Goal: Use online tool/utility: Utilize a website feature to perform a specific function

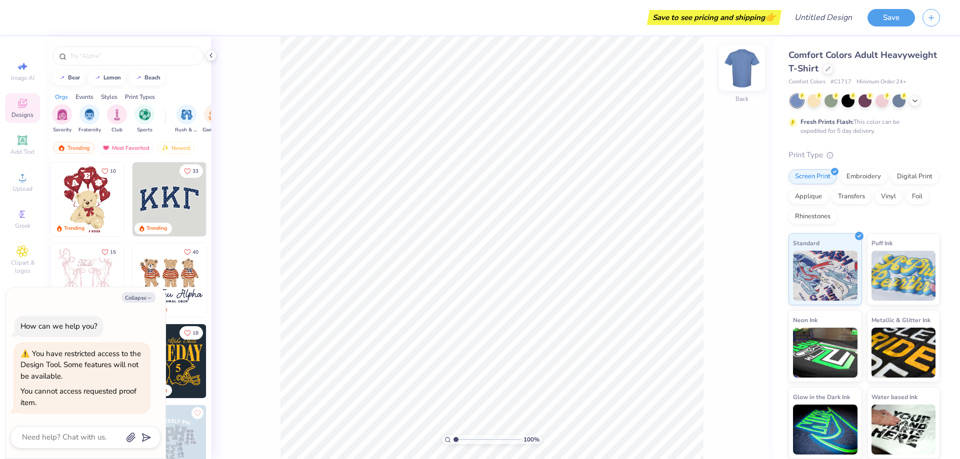
click at [745, 70] on img at bounding box center [742, 68] width 40 height 40
click at [749, 69] on img at bounding box center [742, 68] width 40 height 40
type textarea "x"
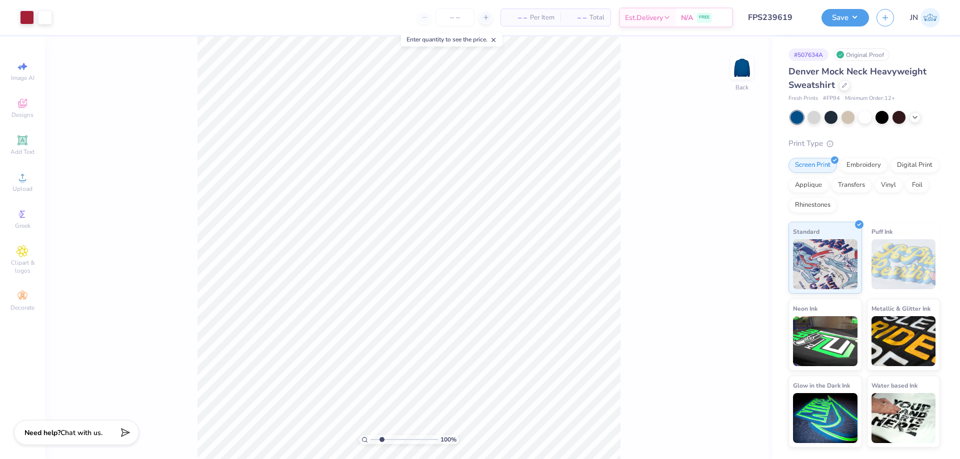
click at [381, 440] on input "range" at bounding box center [403, 439] width 67 height 9
drag, startPoint x: 381, startPoint y: 440, endPoint x: 361, endPoint y: 440, distance: 20.0
type input "1"
click at [370, 440] on input "range" at bounding box center [403, 439] width 67 height 9
click at [187, 152] on div "100 % Back" at bounding box center [408, 247] width 727 height 423
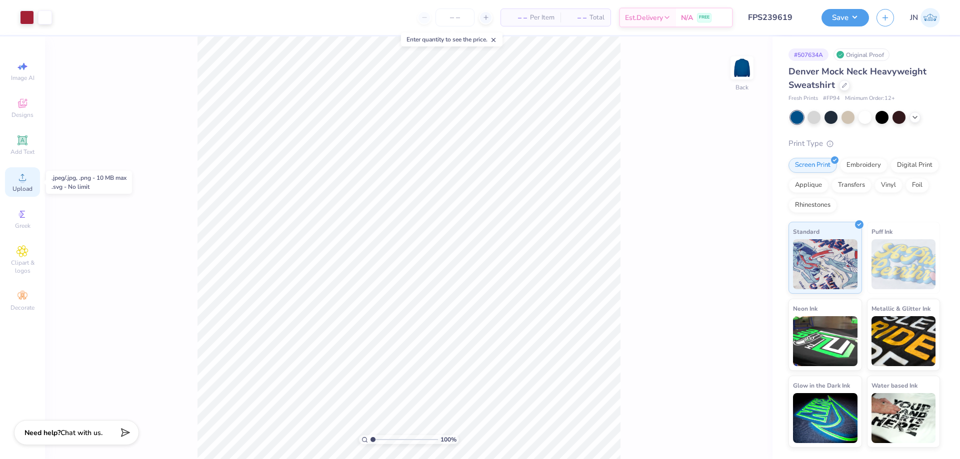
click at [26, 168] on div "Upload" at bounding box center [22, 181] width 35 height 29
type input "12.42"
type input "6.03"
type input "9.91"
type input "4.81"
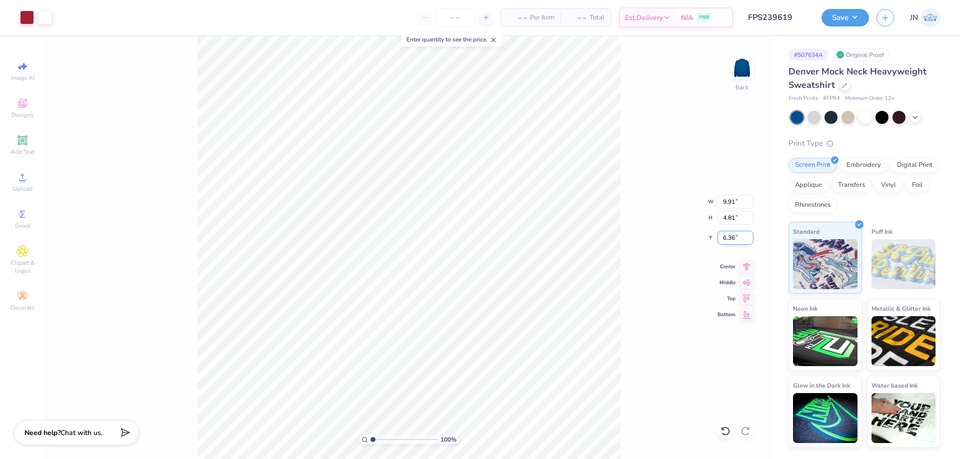
click at [726, 236] on input "6.36" at bounding box center [735, 238] width 36 height 14
click at [730, 240] on input "3.00" at bounding box center [735, 238] width 36 height 14
type input "2.00"
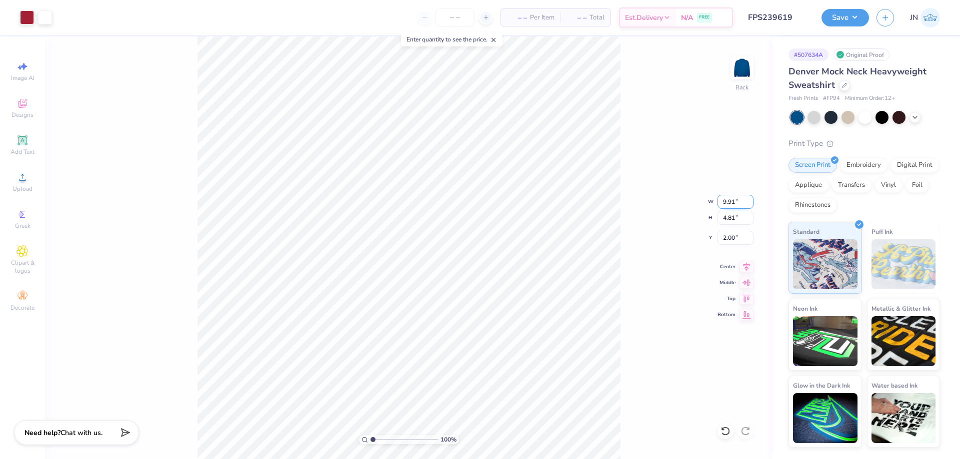
click at [728, 205] on input "9.91" at bounding box center [735, 202] width 36 height 14
type input "9.50"
type input "4.61"
type input "2.10"
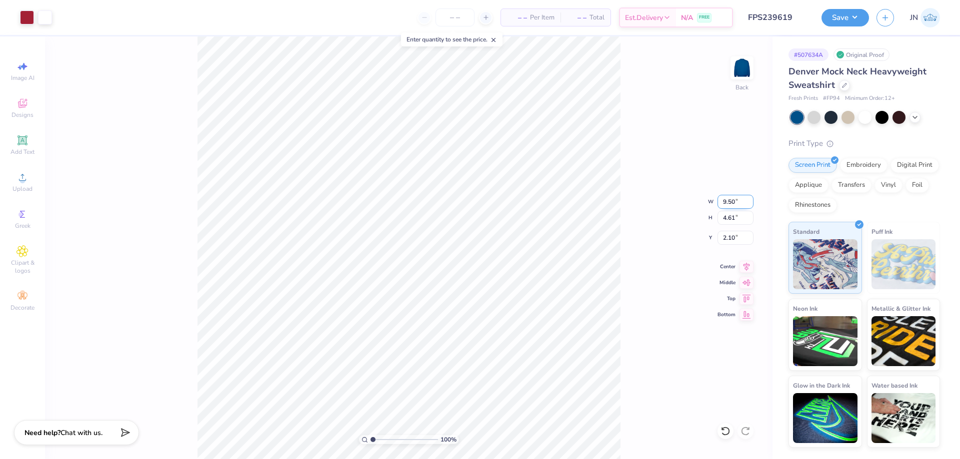
type input "10.00"
type input "5.11"
type input "2.00"
click at [733, 241] on input "2.10" at bounding box center [735, 238] width 36 height 14
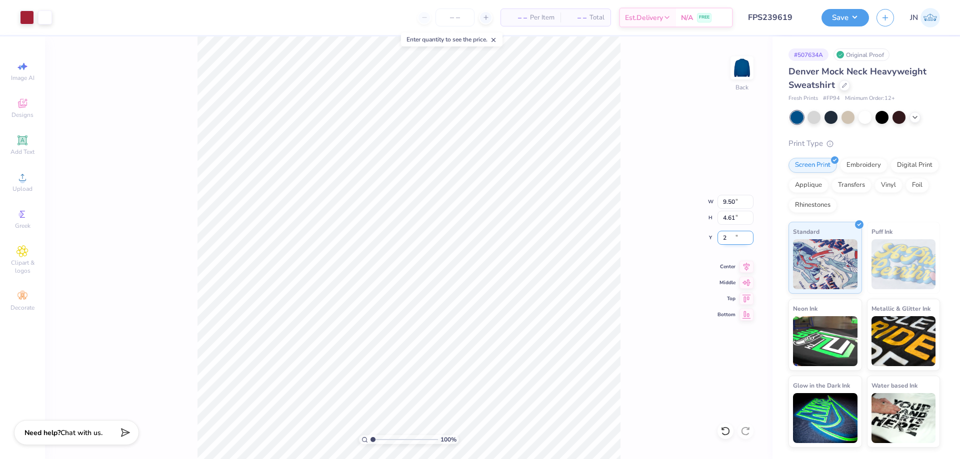
type input "2.00"
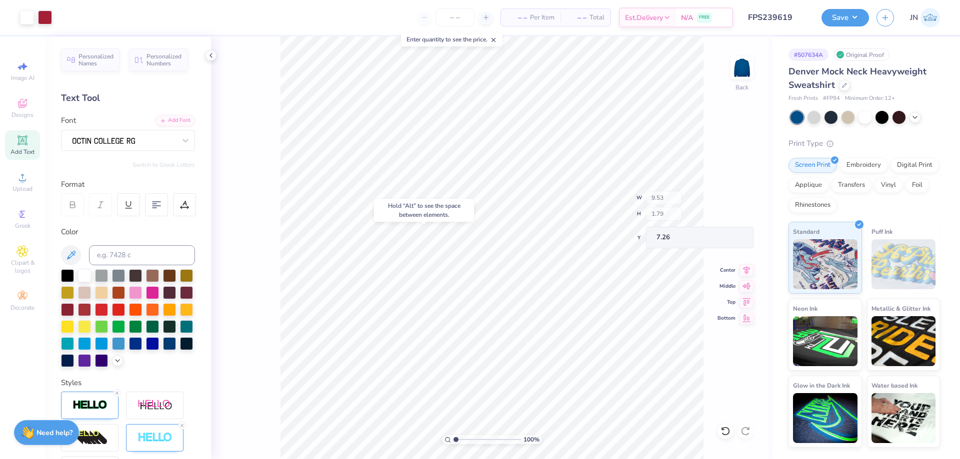
type input "7.26"
click at [850, 17] on button "Save" at bounding box center [844, 15] width 47 height 17
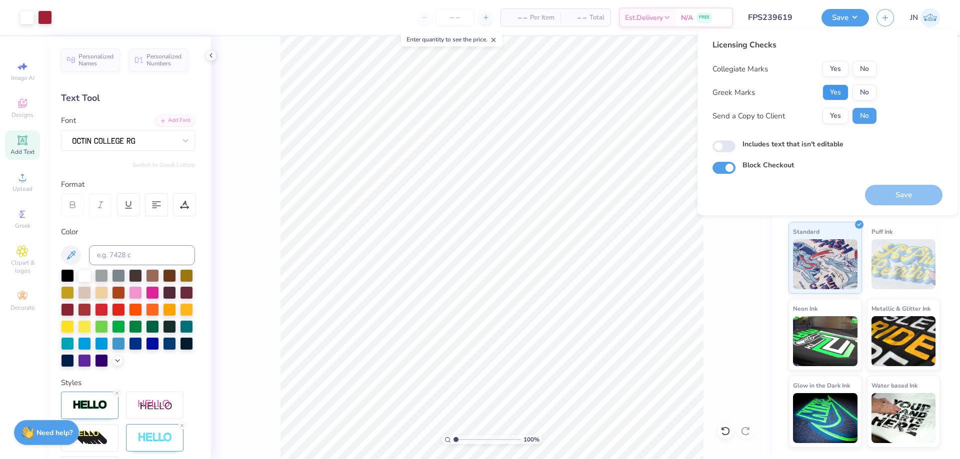
click at [837, 86] on button "Yes" at bounding box center [835, 92] width 26 height 16
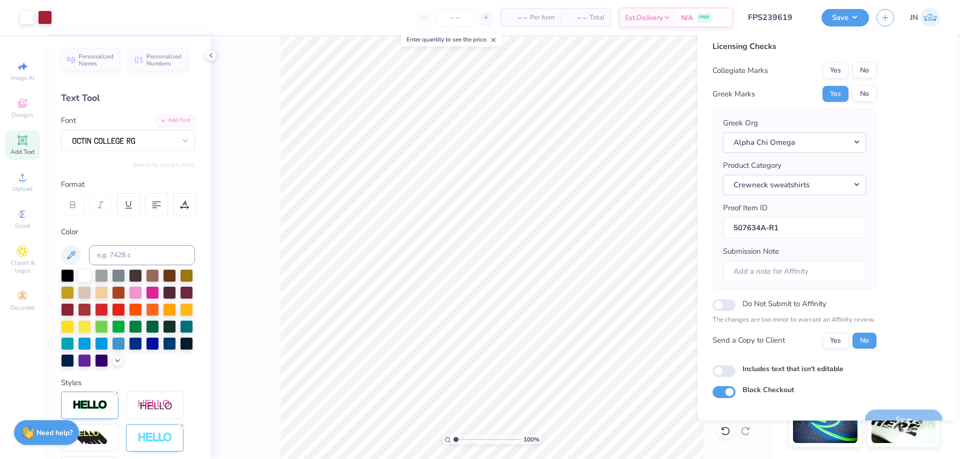
scroll to position [19, 0]
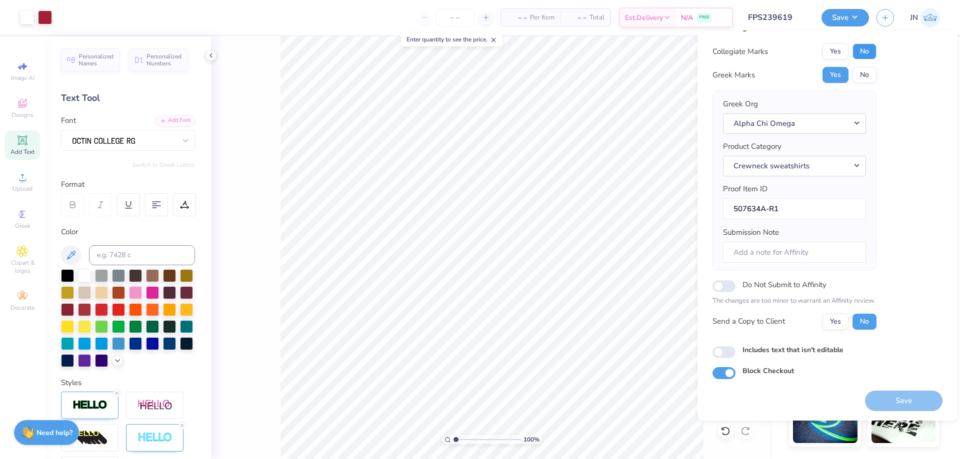
click at [860, 51] on button "No" at bounding box center [864, 51] width 24 height 16
click at [898, 398] on button "Save" at bounding box center [903, 401] width 77 height 20
